Goal: Task Accomplishment & Management: Complete application form

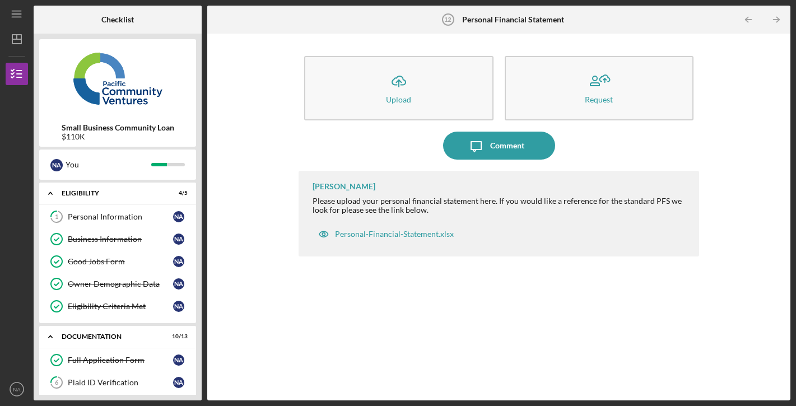
click at [95, 57] on img at bounding box center [117, 78] width 157 height 67
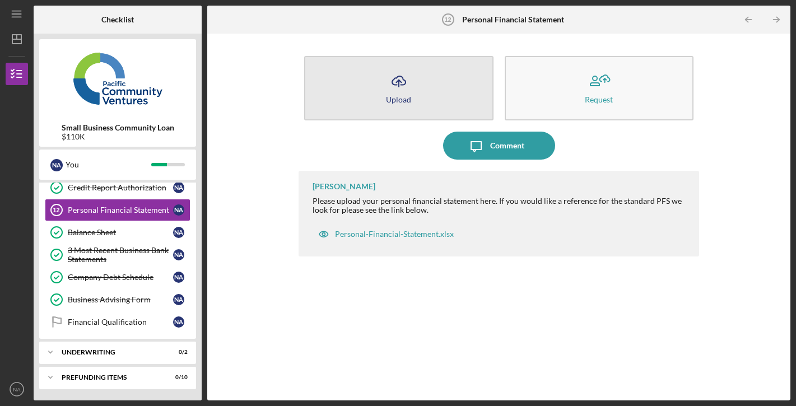
click at [397, 109] on button "Icon/Upload Upload" at bounding box center [398, 88] width 189 height 64
click at [397, 109] on body "Icon/Menu Personal Financial Statement 12 Personal Financial Statement Checklis…" at bounding box center [398, 203] width 796 height 406
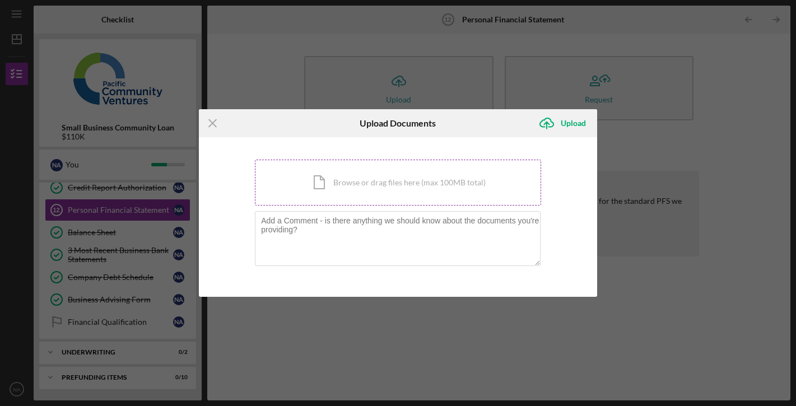
click at [339, 188] on div "Icon/Document Browse or drag files here (max 100MB total) Tap to choose files o…" at bounding box center [398, 183] width 286 height 46
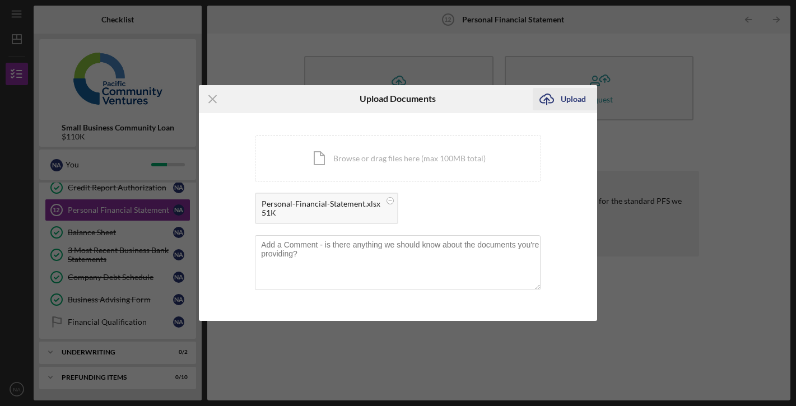
click at [574, 101] on div "Upload" at bounding box center [573, 99] width 25 height 22
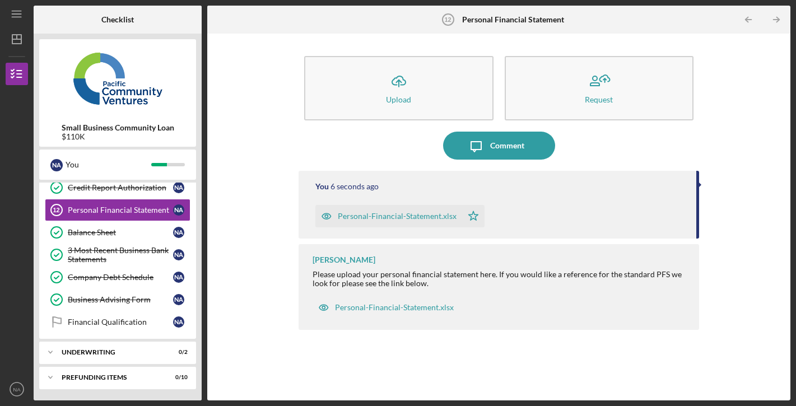
scroll to position [307, 0]
click at [139, 352] on div "Underwriting" at bounding box center [122, 352] width 120 height 7
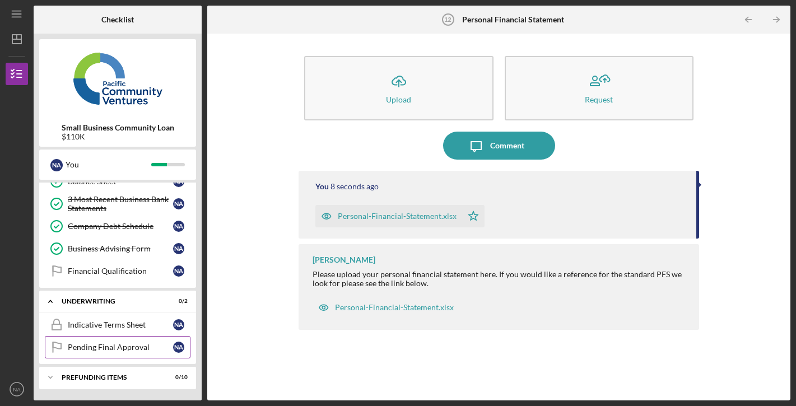
scroll to position [358, 0]
click at [137, 327] on div "Indicative Terms Sheet" at bounding box center [120, 324] width 105 height 9
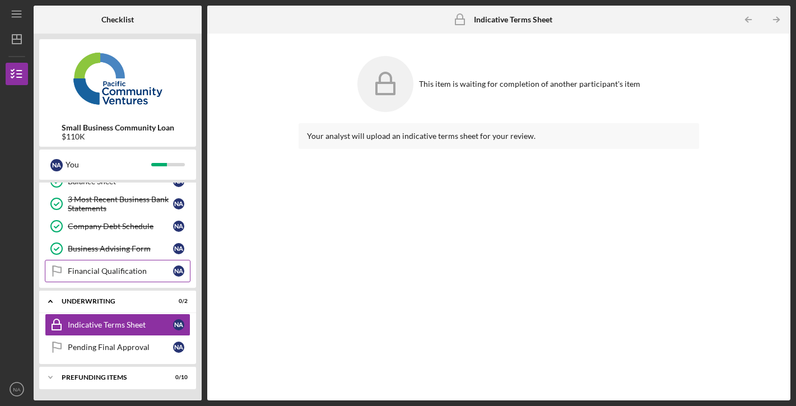
click at [125, 272] on div "Financial Qualification" at bounding box center [120, 271] width 105 height 9
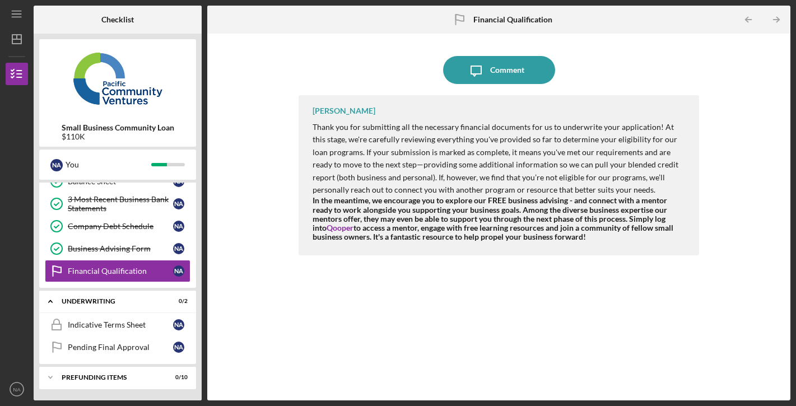
scroll to position [358, 0]
click at [138, 129] on b "Small Business Community Loan" at bounding box center [118, 127] width 113 height 9
click at [109, 59] on img at bounding box center [117, 78] width 157 height 67
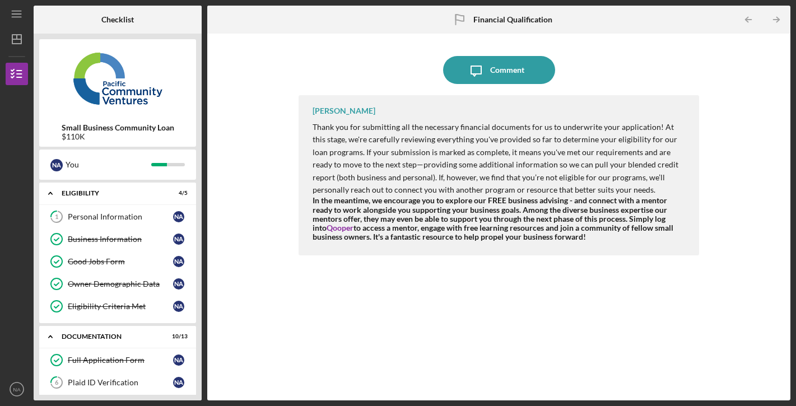
scroll to position [0, 0]
